Goal: Task Accomplishment & Management: Understand process/instructions

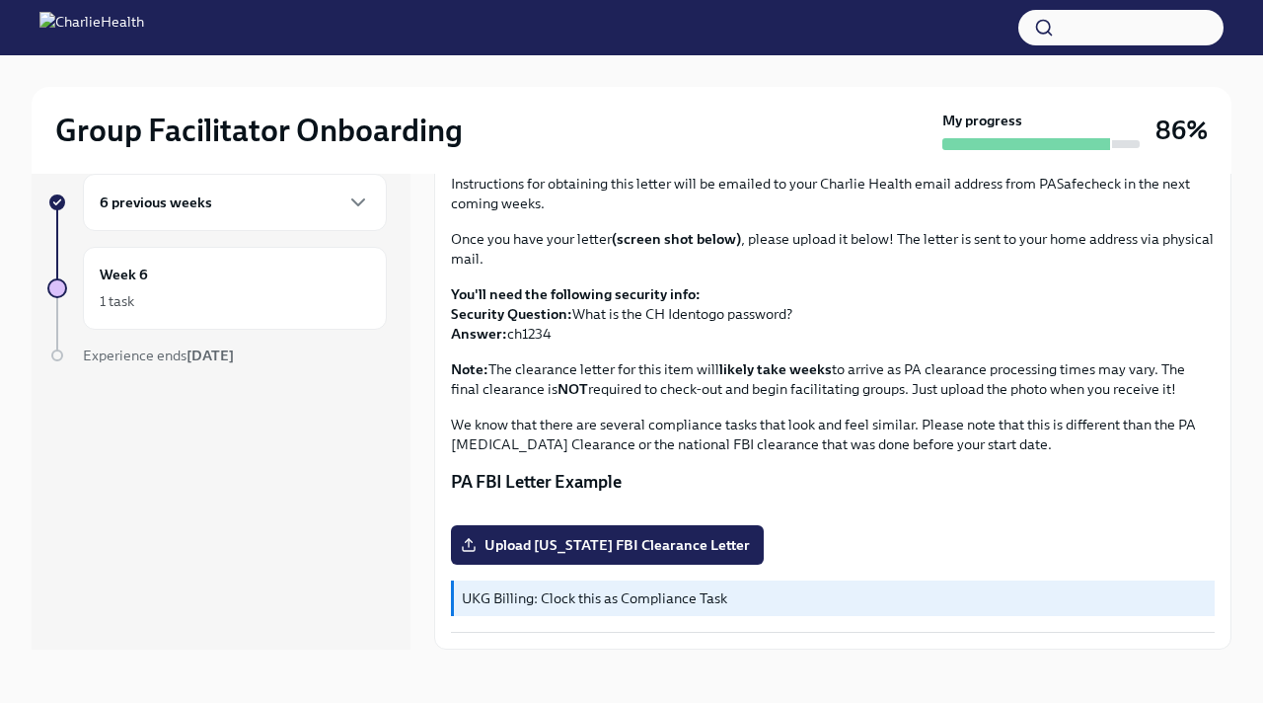
scroll to position [34, 0]
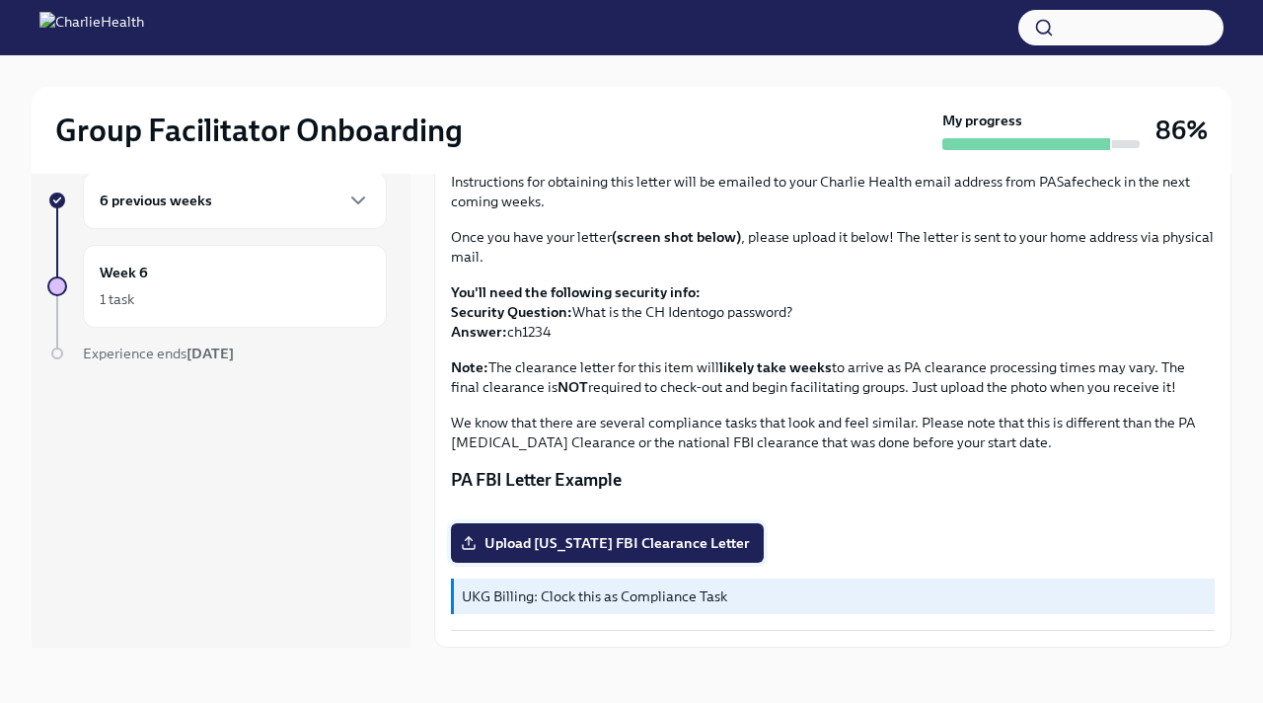
click at [609, 543] on span "Upload [US_STATE] FBI Clearance Letter" at bounding box center [607, 543] width 285 height 20
click at [0, 0] on input "Upload [US_STATE] FBI Clearance Letter" at bounding box center [0, 0] width 0 height 0
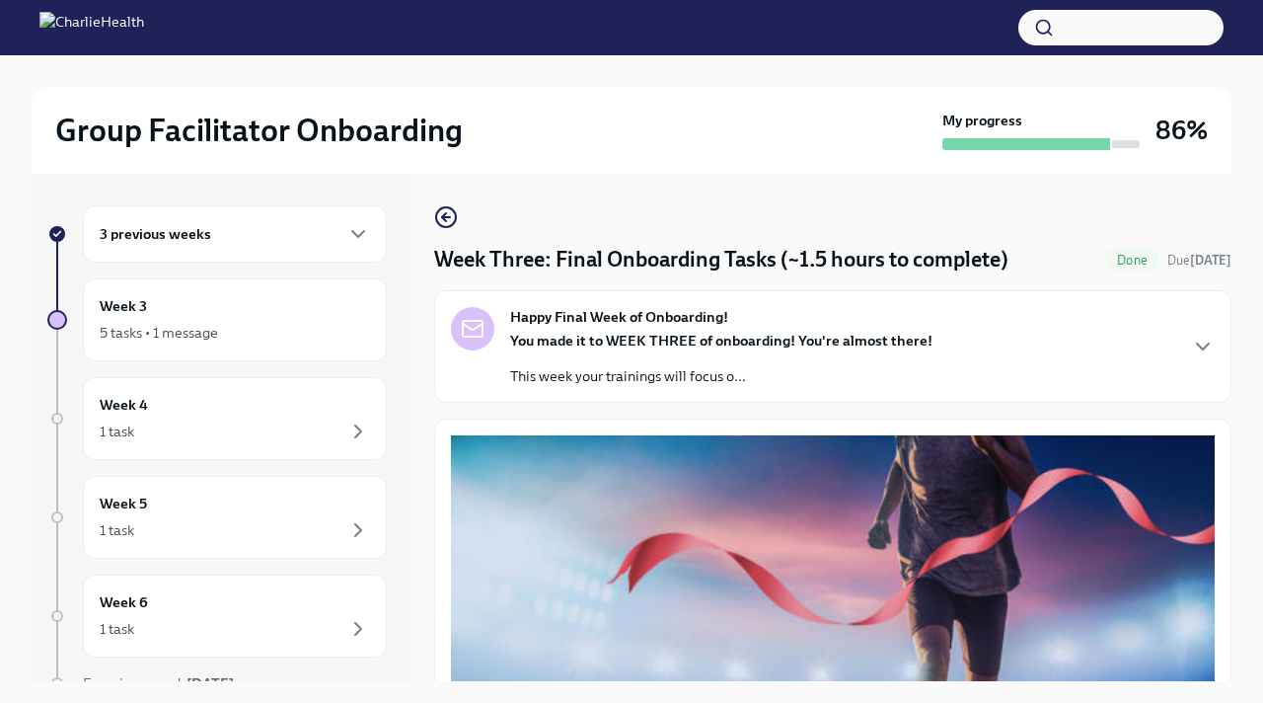
scroll to position [34, 0]
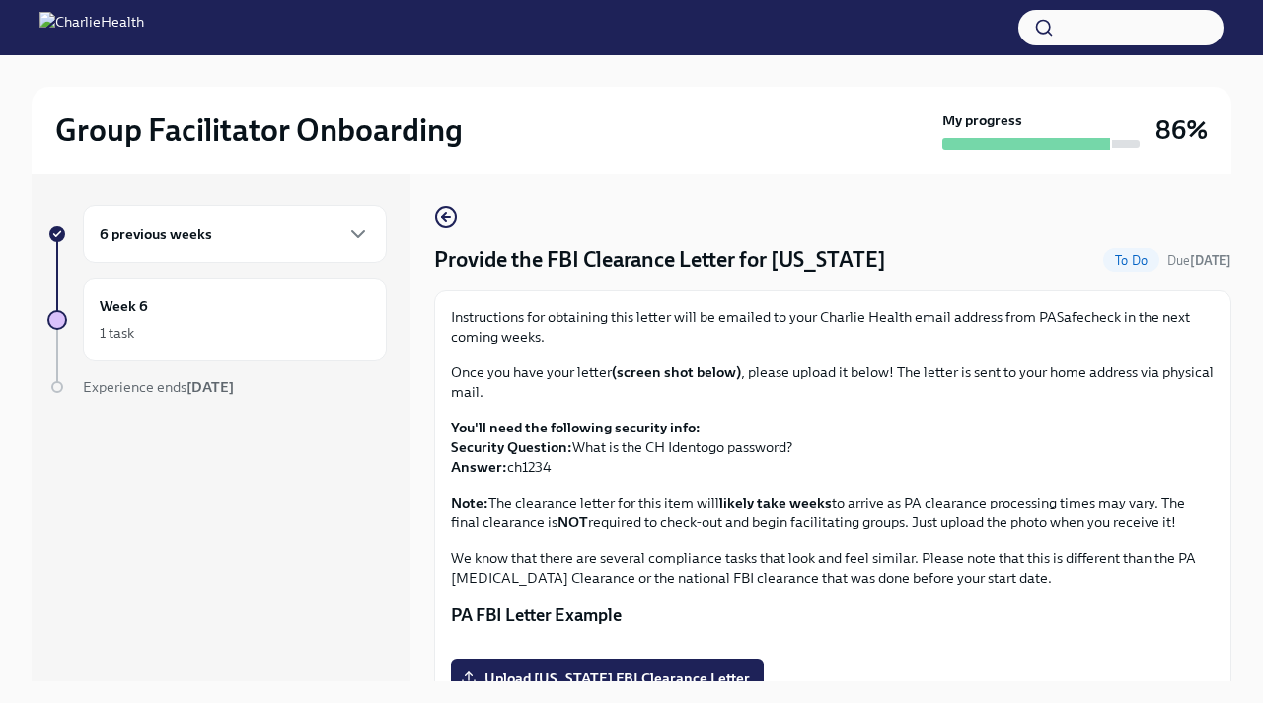
click at [1080, 23] on button "button" at bounding box center [1120, 28] width 205 height 36
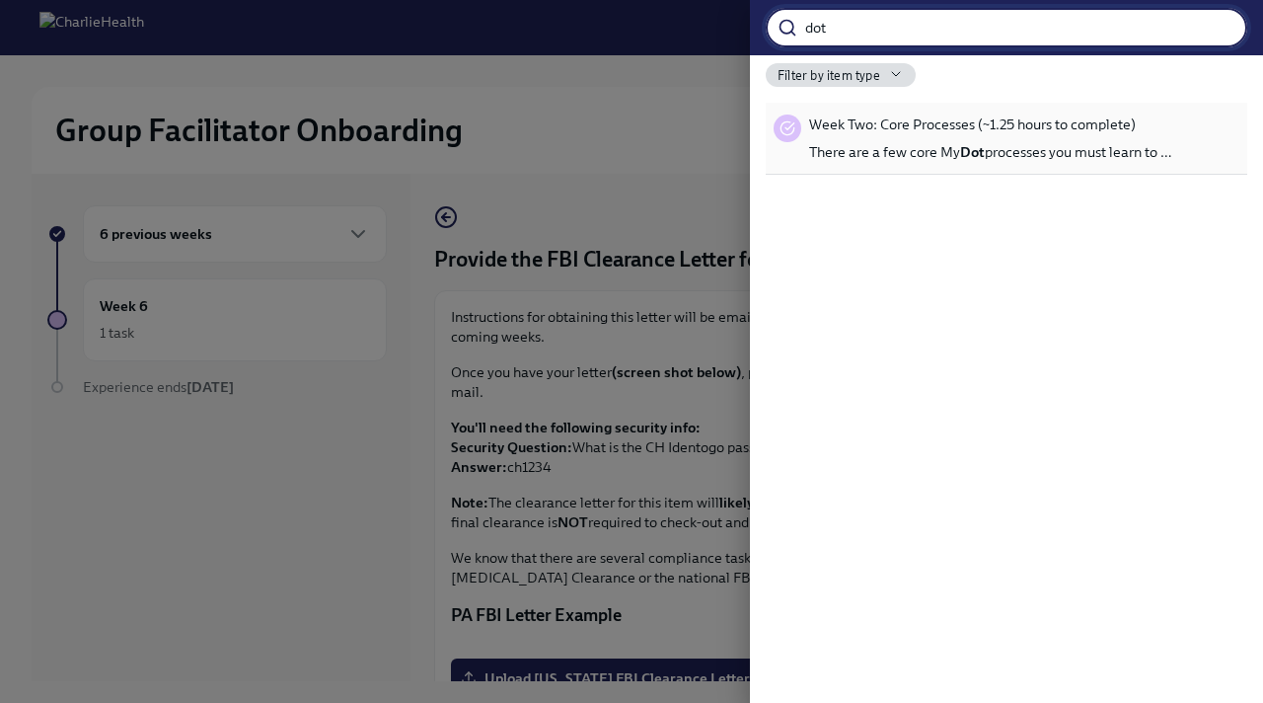
type input "dot"
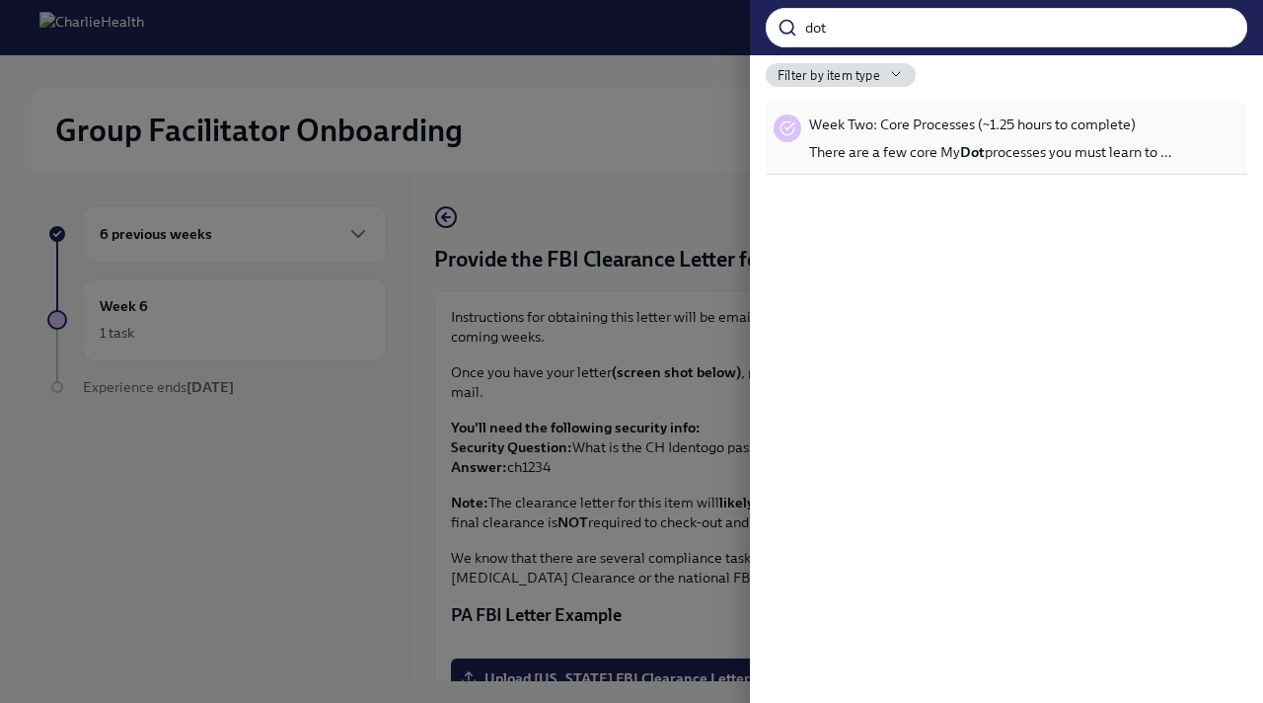
click at [1019, 143] on span "There are a few core My Dot processes you must learn to …" at bounding box center [990, 152] width 363 height 20
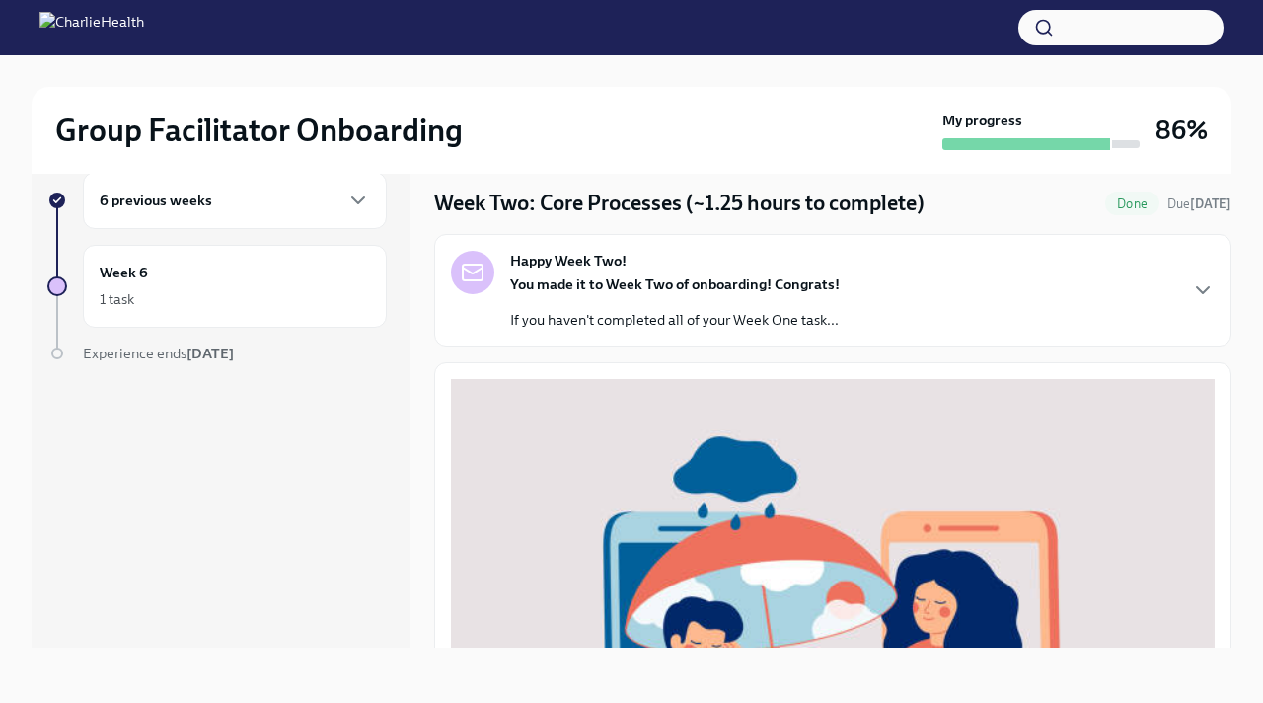
scroll to position [24, 0]
click at [1201, 285] on icon "button" at bounding box center [1203, 289] width 24 height 24
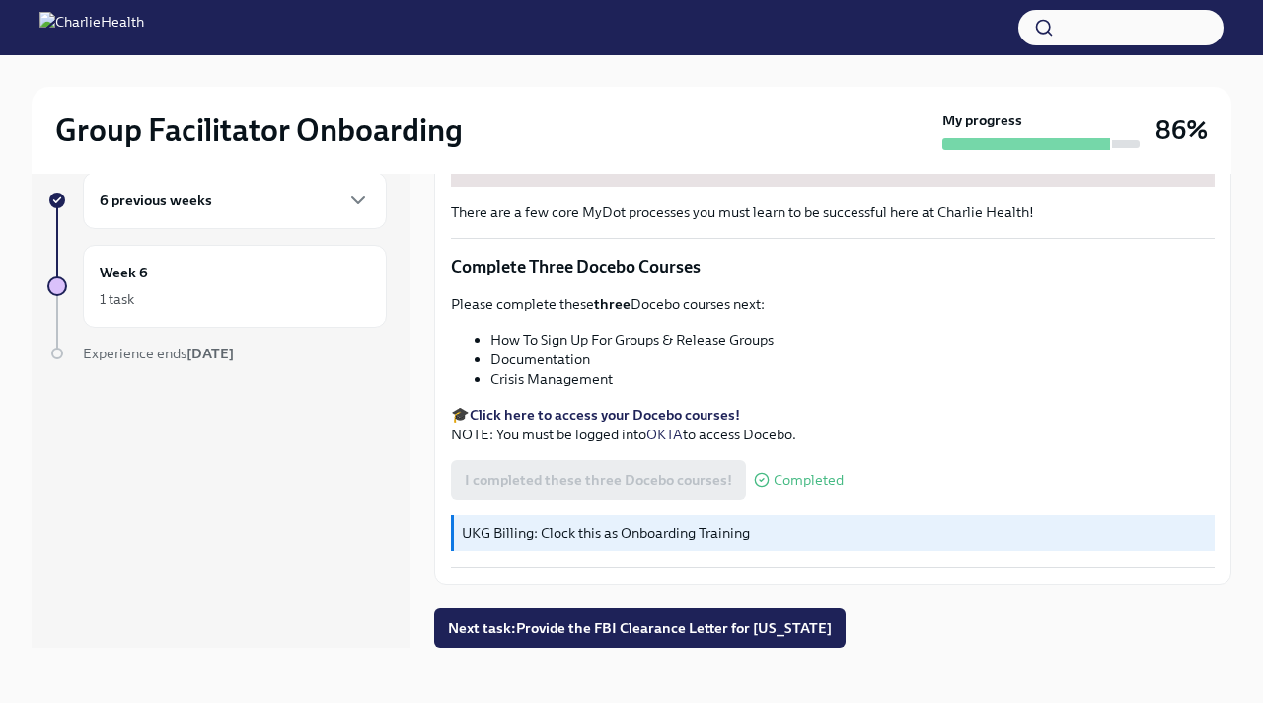
scroll to position [1367, 0]
click at [362, 191] on icon "button" at bounding box center [358, 200] width 24 height 24
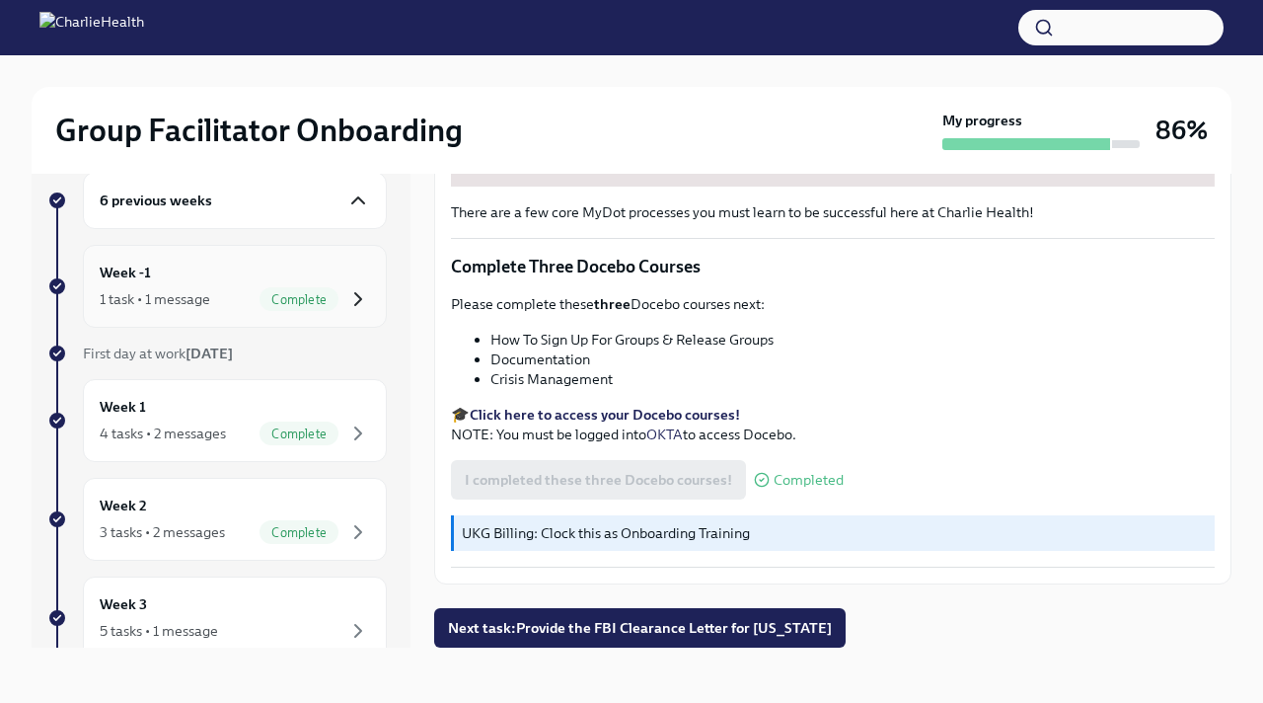
click at [358, 289] on icon "button" at bounding box center [358, 299] width 24 height 24
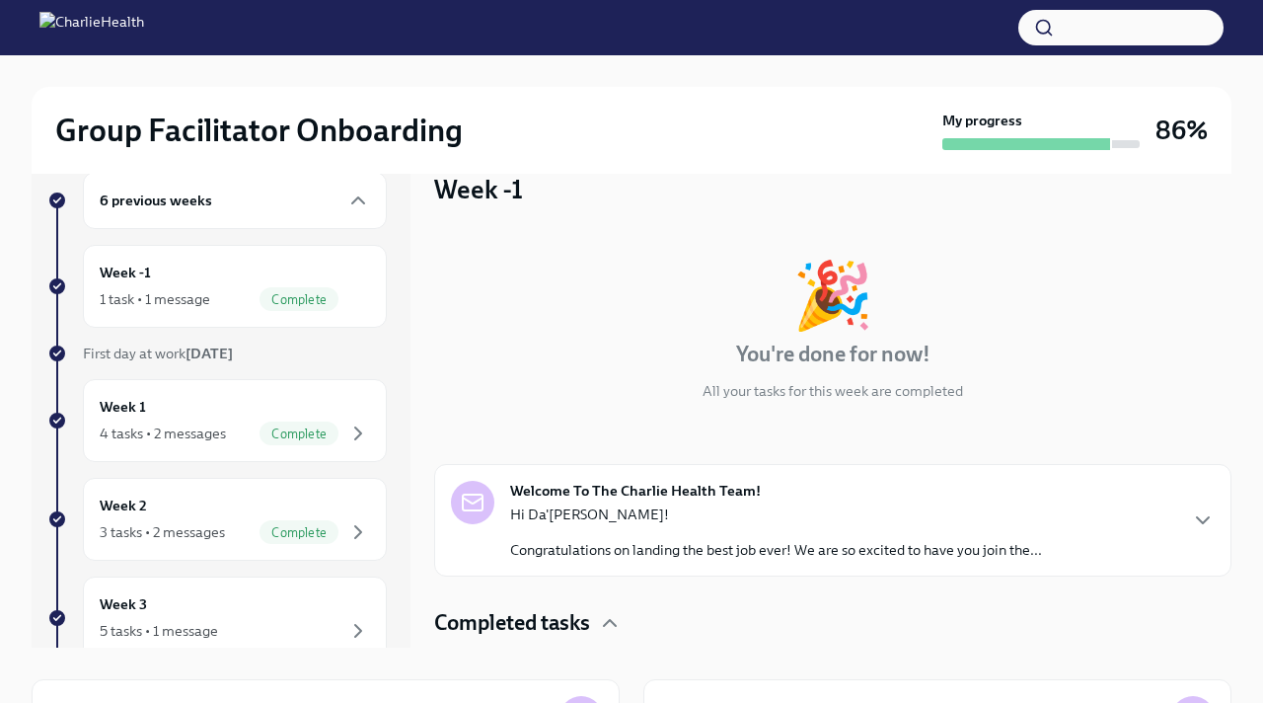
scroll to position [71, 0]
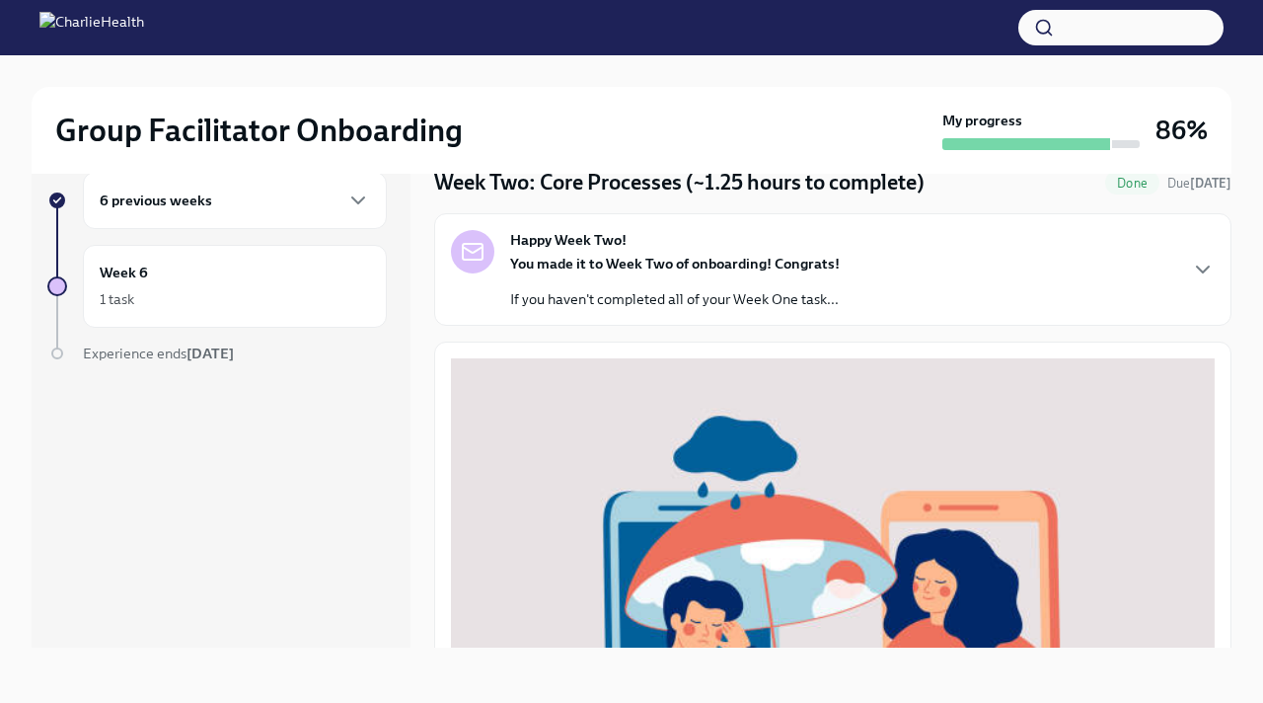
scroll to position [44, 0]
click at [357, 189] on icon "button" at bounding box center [358, 200] width 24 height 24
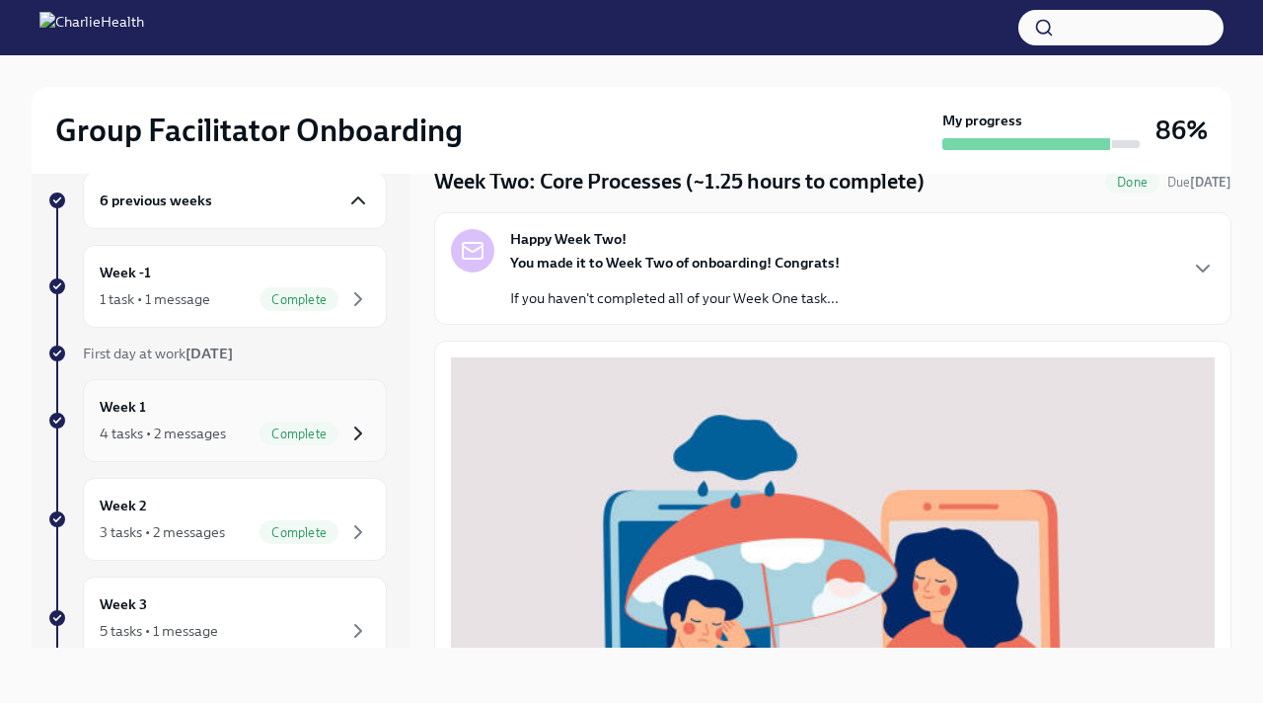
click at [355, 436] on icon "button" at bounding box center [358, 433] width 24 height 24
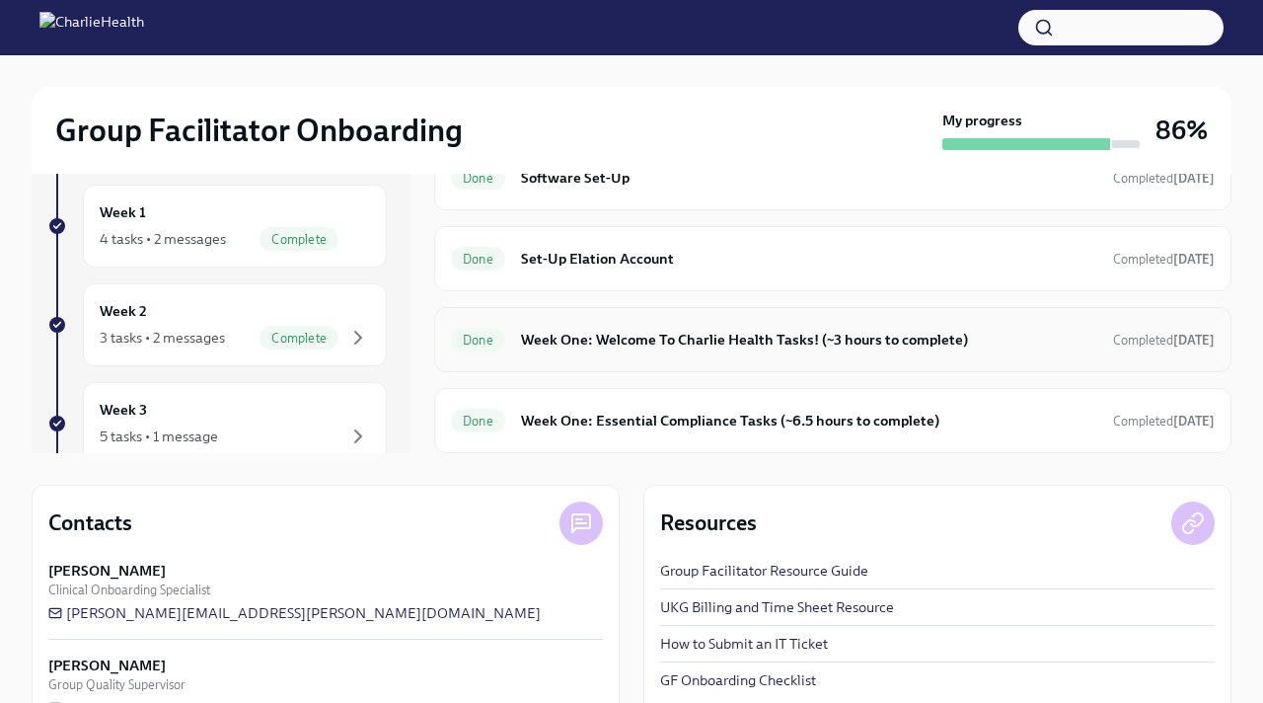
scroll to position [229, 0]
click at [1084, 265] on h6 "Set-Up Elation Account" at bounding box center [809, 258] width 576 height 22
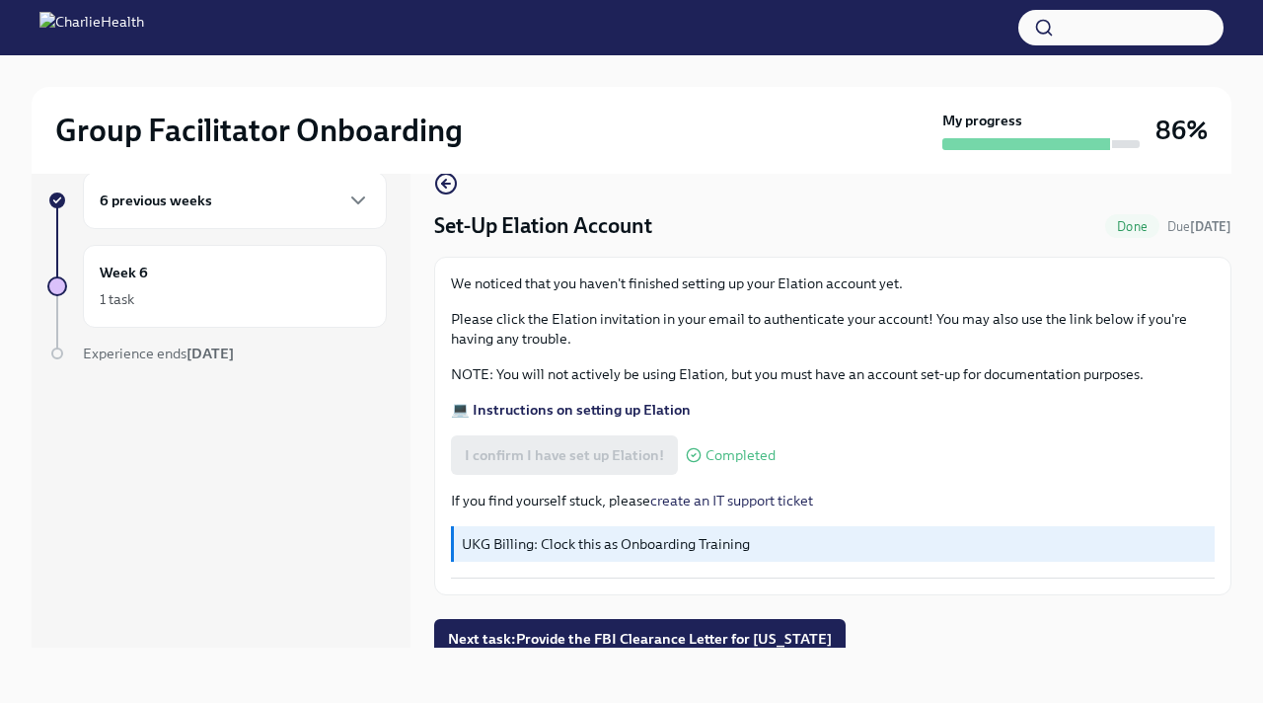
scroll to position [34, 0]
click at [583, 409] on strong "💻 Instructions on setting up Elation" at bounding box center [571, 410] width 240 height 18
